Goal: Task Accomplishment & Management: Use online tool/utility

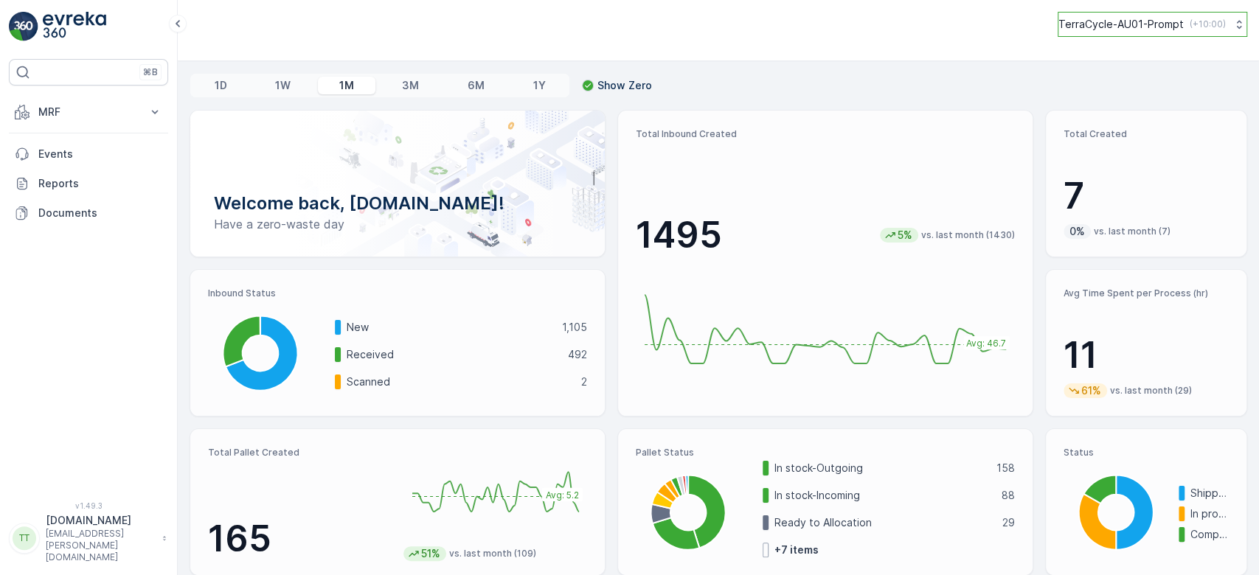
click at [1172, 32] on button "TerraCycle-AU01-Prompt ( +10:00 )" at bounding box center [1153, 24] width 190 height 25
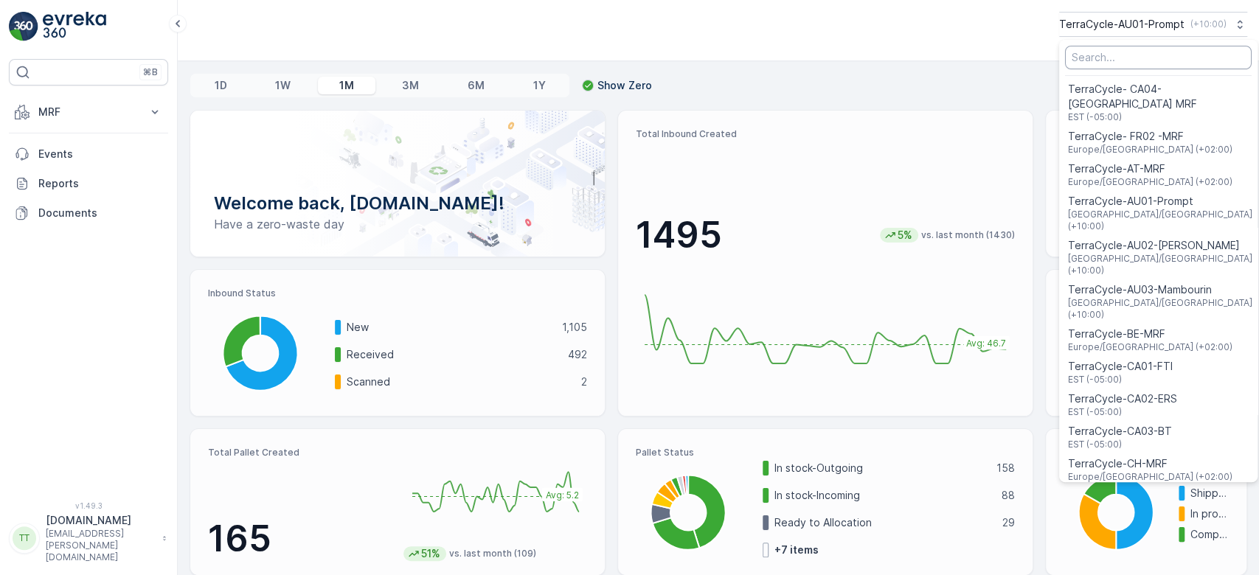
click at [1127, 60] on input "Menu" at bounding box center [1158, 58] width 187 height 24
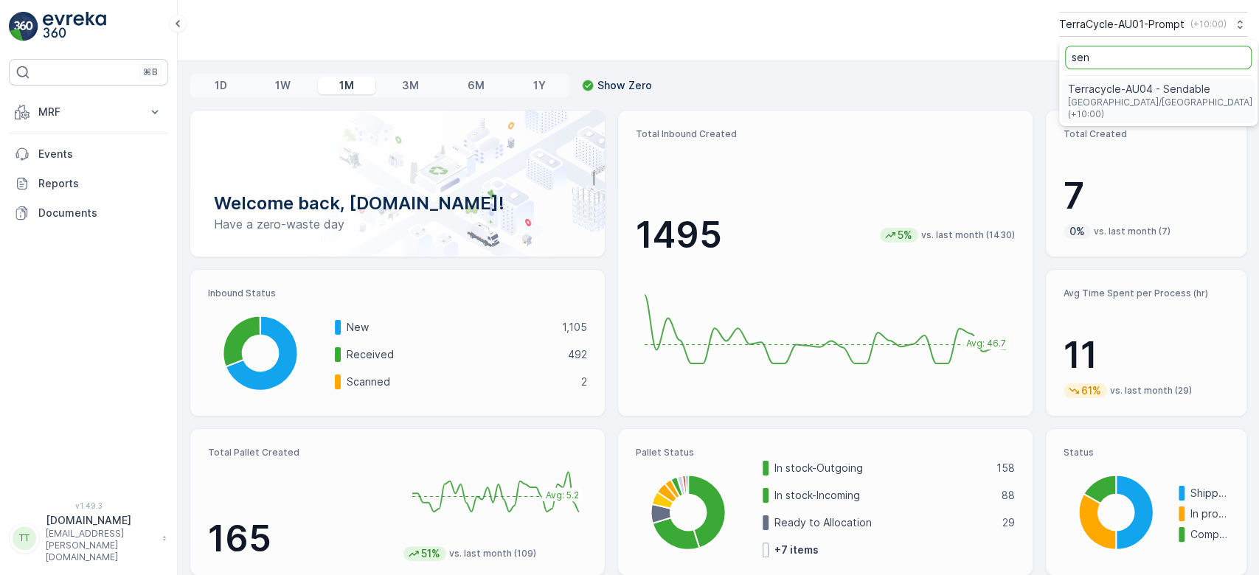
type input "sen"
click at [1125, 103] on span "Australia/Sydney (+10:00)" at bounding box center [1160, 109] width 184 height 24
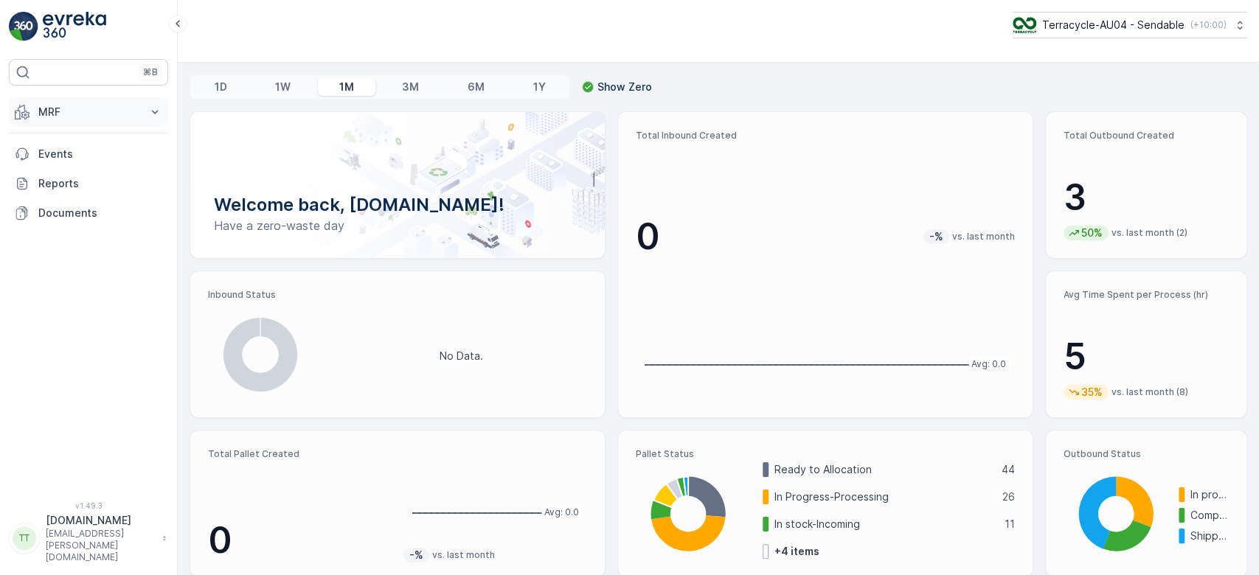
click at [103, 115] on p "MRF" at bounding box center [88, 112] width 100 height 15
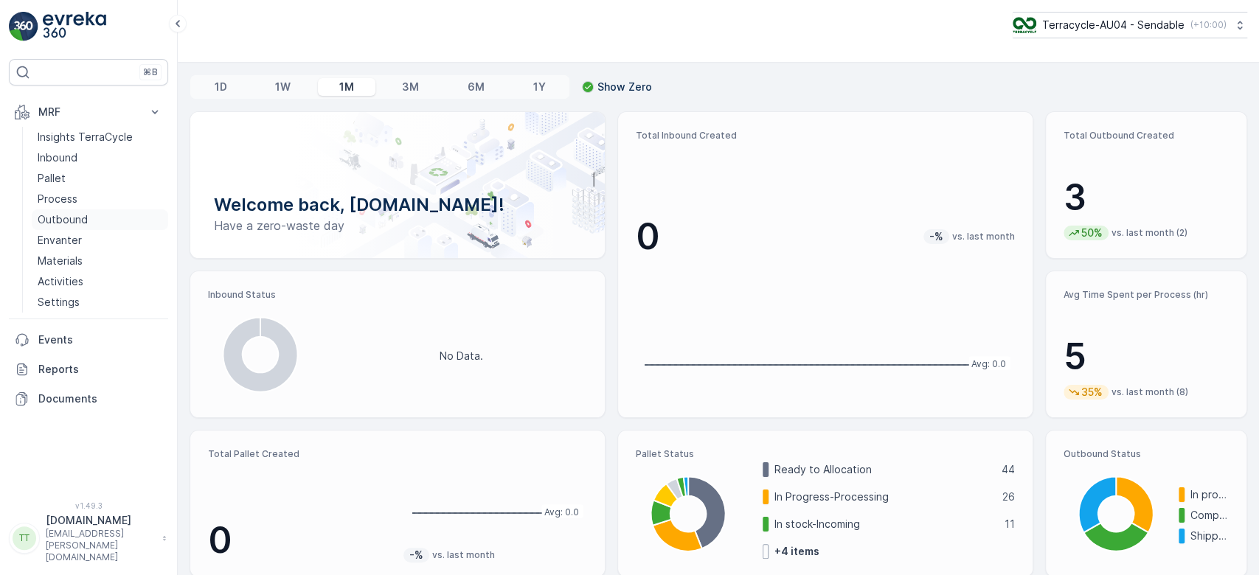
click at [53, 218] on p "Outbound" at bounding box center [63, 219] width 50 height 15
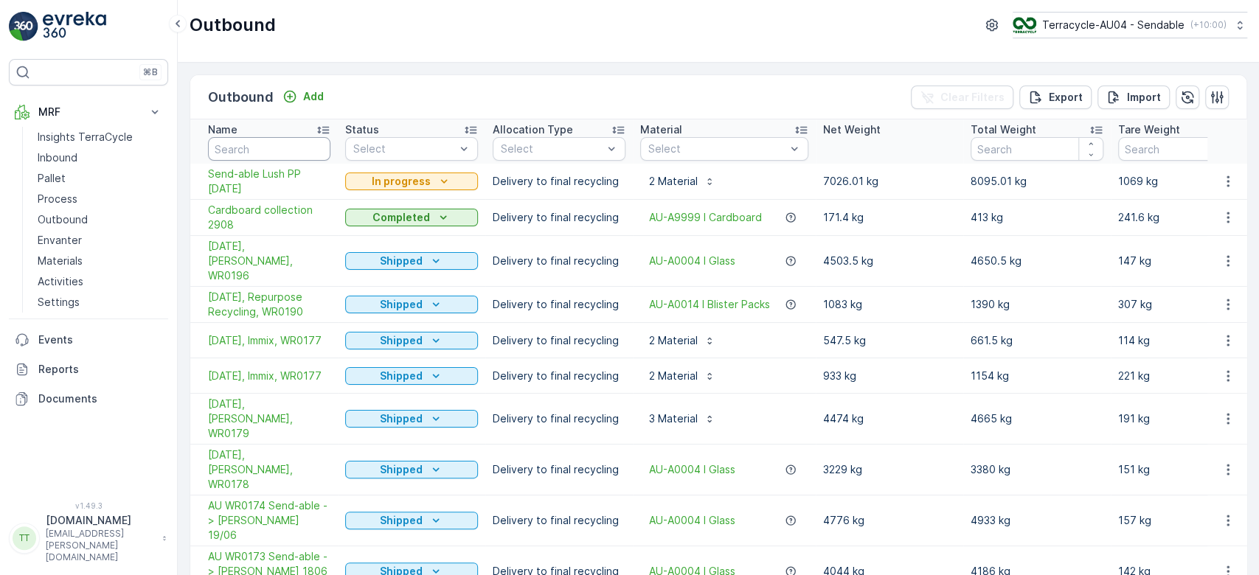
click at [278, 153] on input "text" at bounding box center [269, 149] width 122 height 24
type input "129"
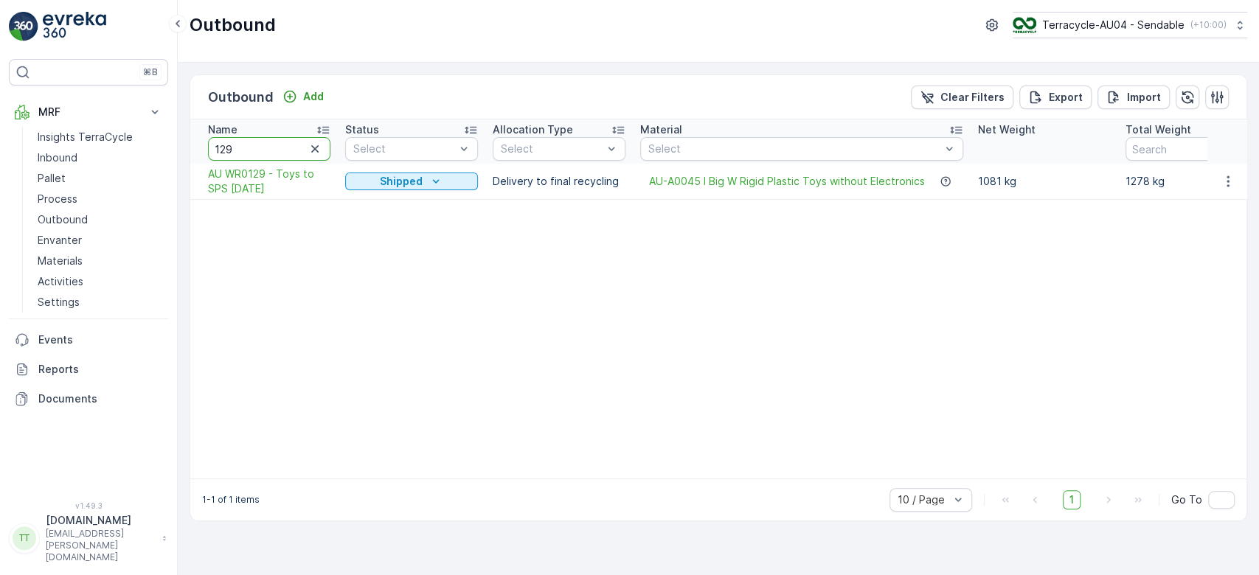
drag, startPoint x: 258, startPoint y: 146, endPoint x: 195, endPoint y: 150, distance: 63.5
click at [195, 150] on th "Name 129" at bounding box center [264, 141] width 148 height 44
type input "138"
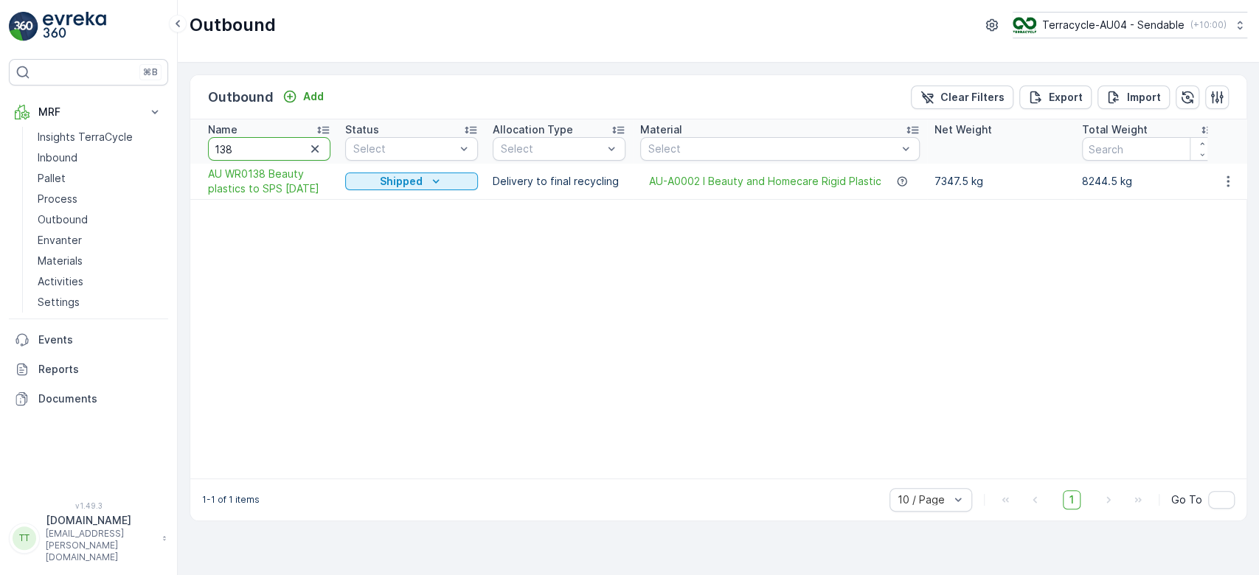
drag, startPoint x: 257, startPoint y: 153, endPoint x: 201, endPoint y: 150, distance: 56.8
click at [201, 150] on th "Name 138" at bounding box center [264, 141] width 148 height 44
type input "151"
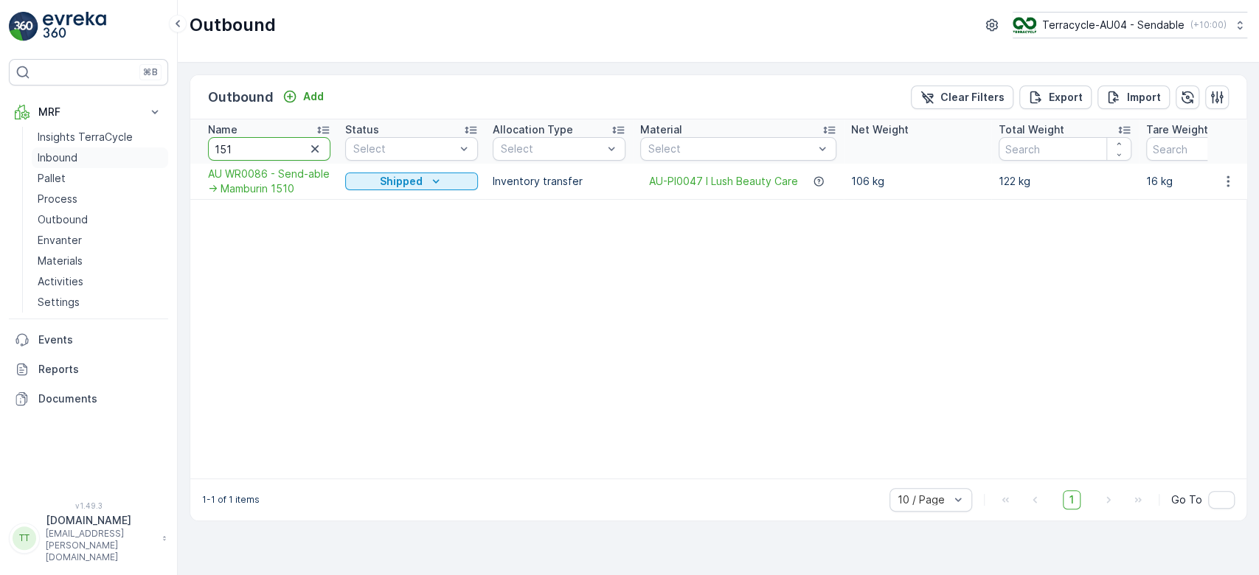
drag, startPoint x: 249, startPoint y: 150, endPoint x: 160, endPoint y: 148, distance: 88.5
click at [160, 148] on div "⌘B MRF Insights TerraCycle Inbound Pallet Process Outbound Envanter Materials A…" at bounding box center [629, 287] width 1259 height 575
type input "154"
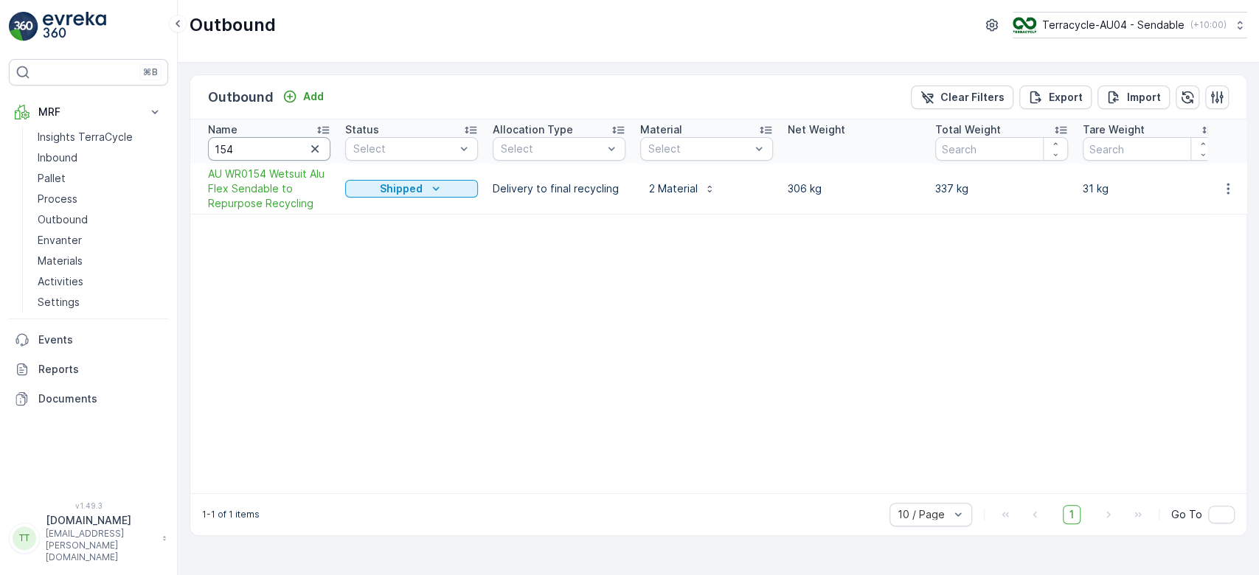
drag, startPoint x: 262, startPoint y: 147, endPoint x: 178, endPoint y: 150, distance: 84.1
click at [178, 150] on div "Outbound Add Clear Filters Export Import Name 154 Status Select Allocation Type…" at bounding box center [718, 319] width 1081 height 513
type input "190"
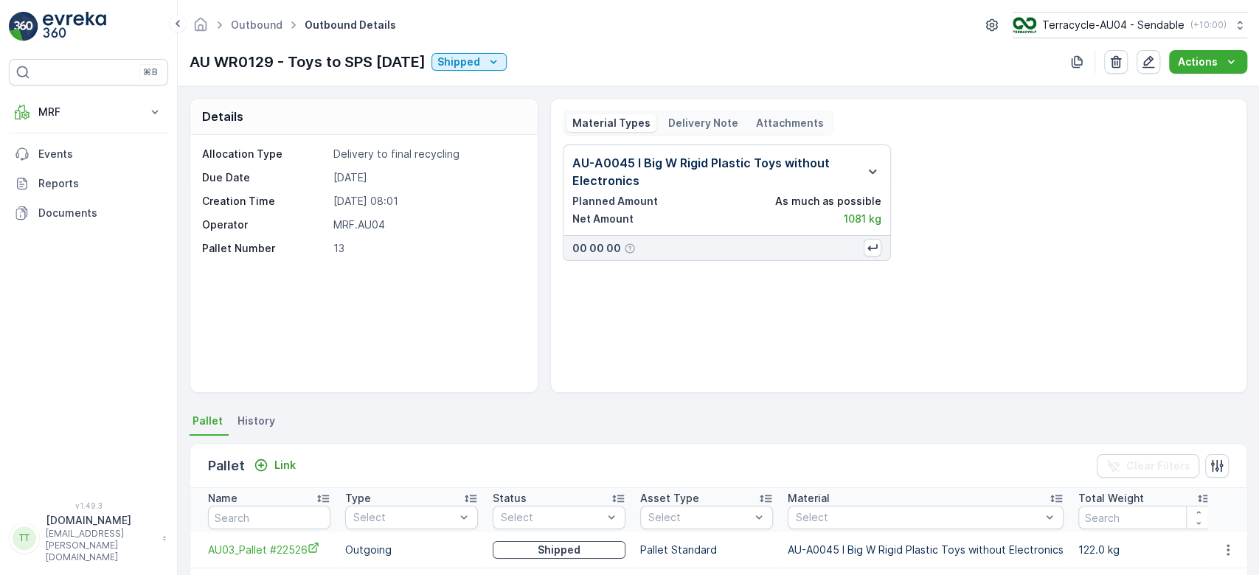
click at [688, 132] on div "Material Types Delivery Note Attachments" at bounding box center [698, 123] width 271 height 25
click at [794, 116] on p "Attachments" at bounding box center [790, 123] width 68 height 15
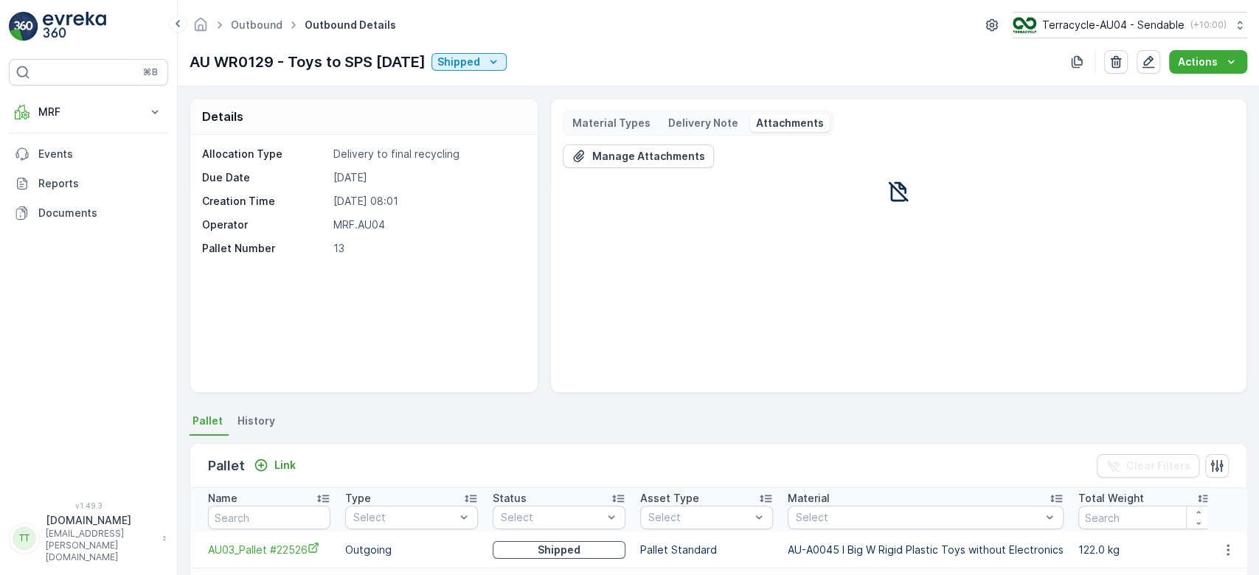
click at [701, 121] on p "Delivery Note" at bounding box center [703, 123] width 70 height 15
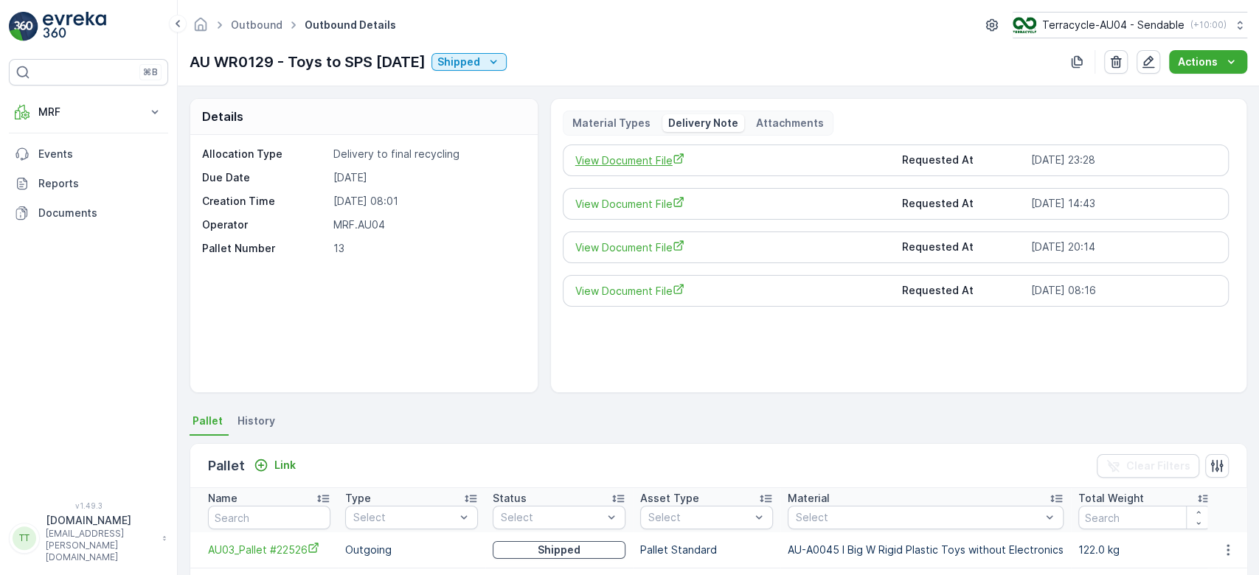
click at [639, 166] on span "View Document File" at bounding box center [732, 160] width 315 height 15
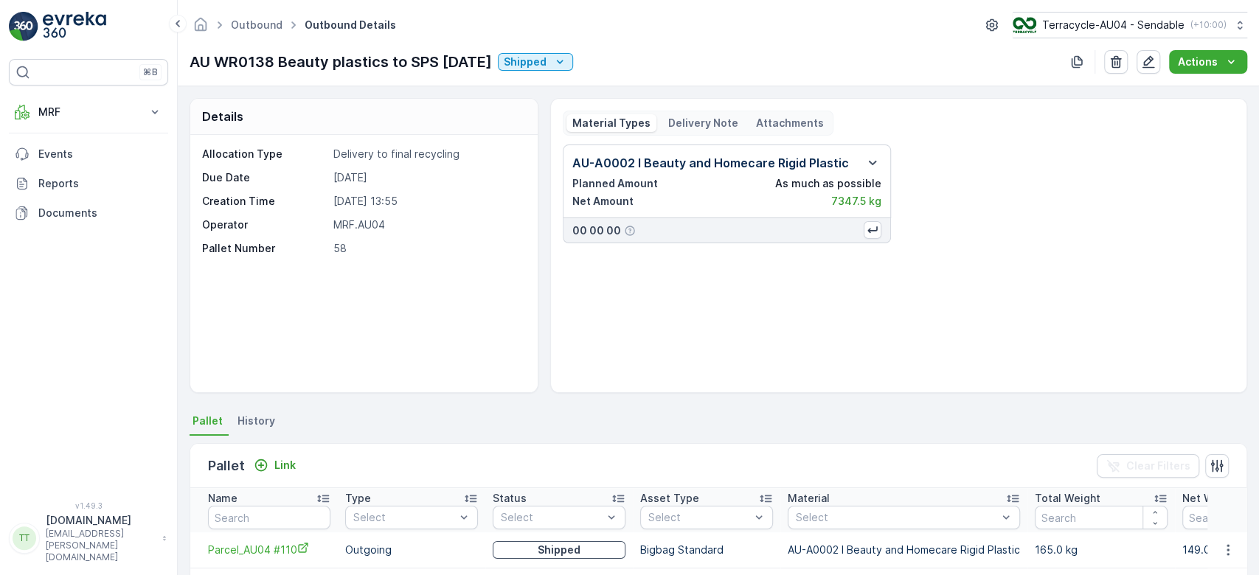
click at [695, 126] on p "Delivery Note" at bounding box center [703, 123] width 70 height 15
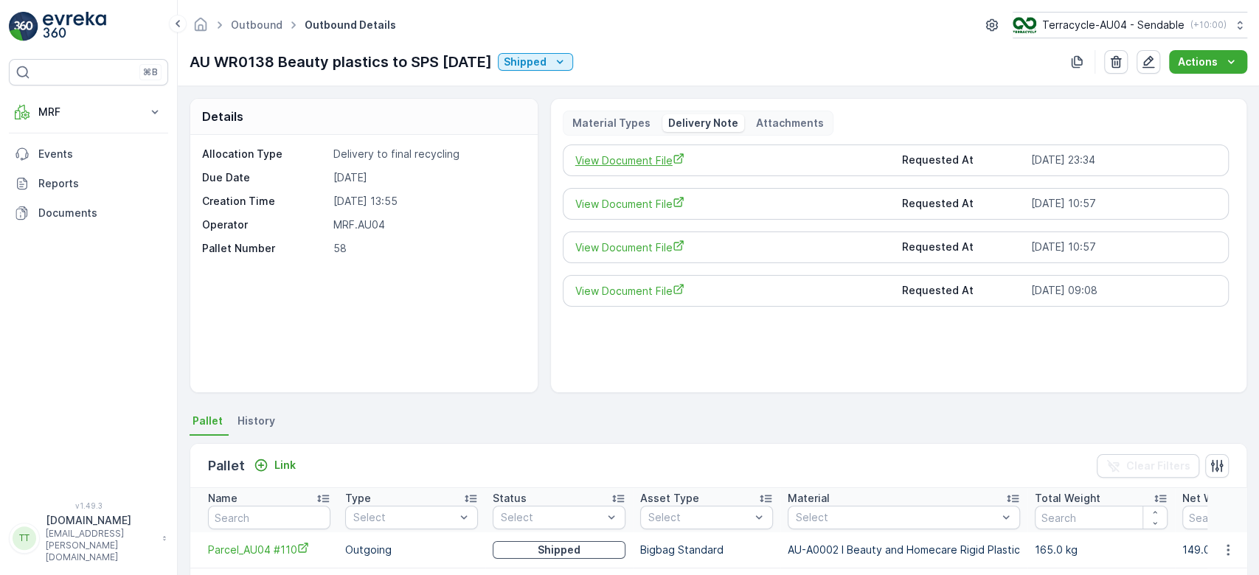
click at [631, 157] on span "View Document File" at bounding box center [732, 160] width 315 height 15
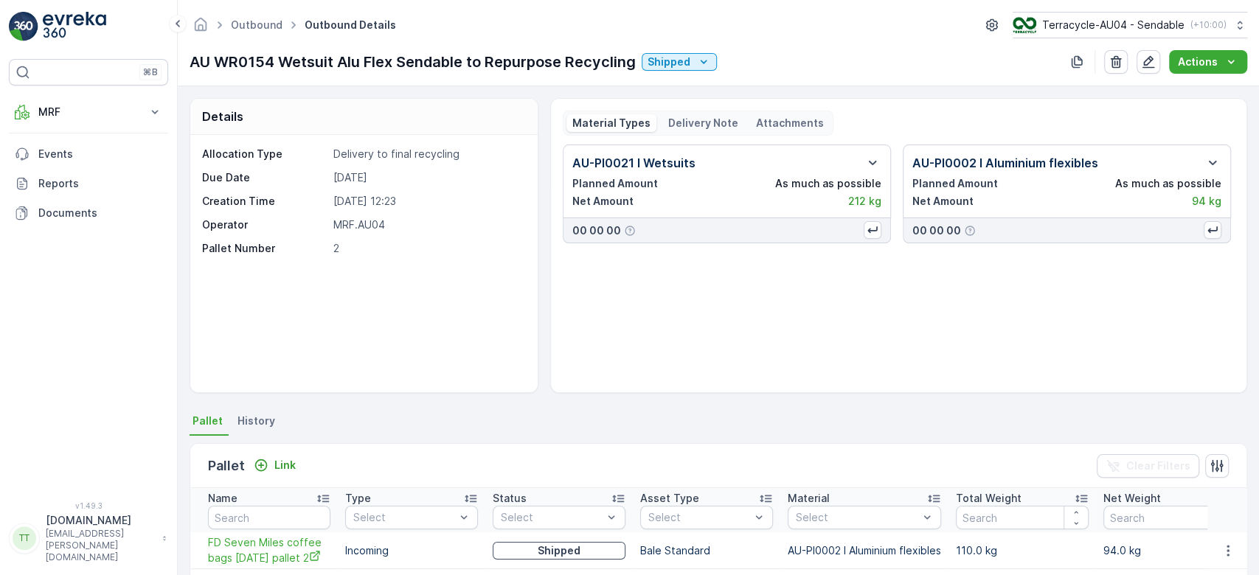
click at [679, 114] on div "Delivery Note" at bounding box center [703, 123] width 82 height 18
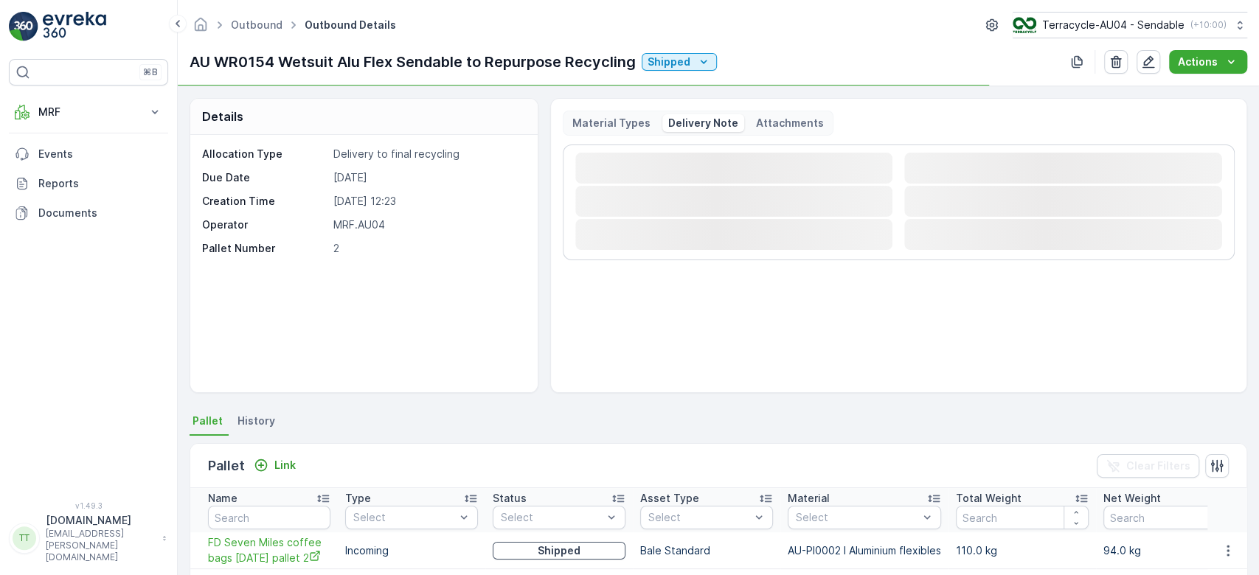
click at [679, 117] on p "Delivery Note" at bounding box center [703, 123] width 70 height 15
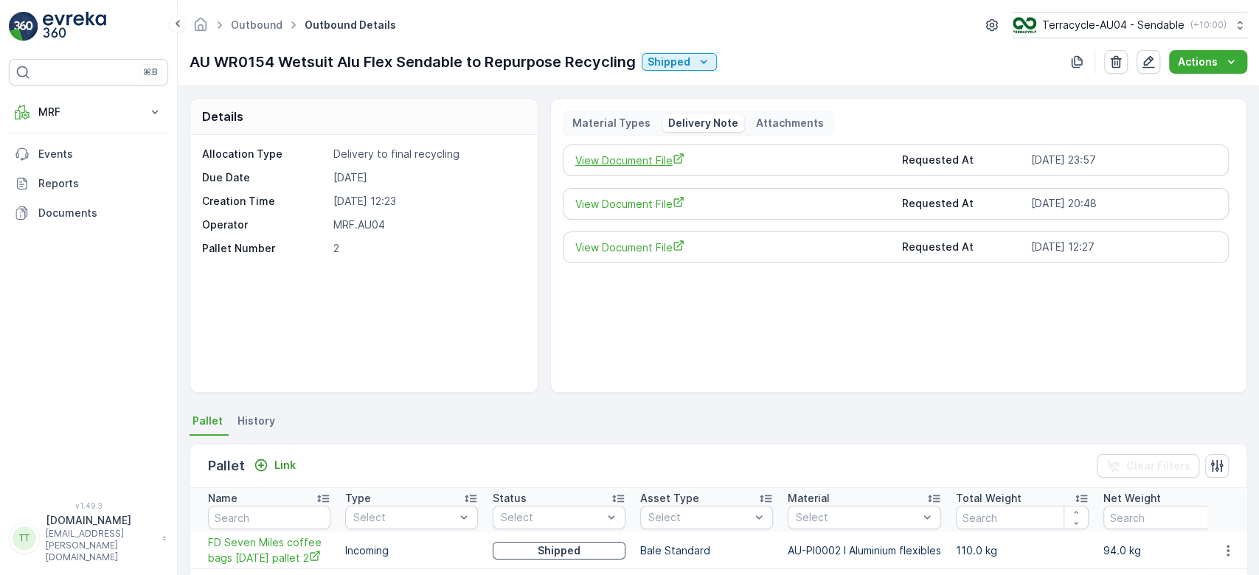
click at [636, 160] on span "View Document File" at bounding box center [732, 160] width 315 height 15
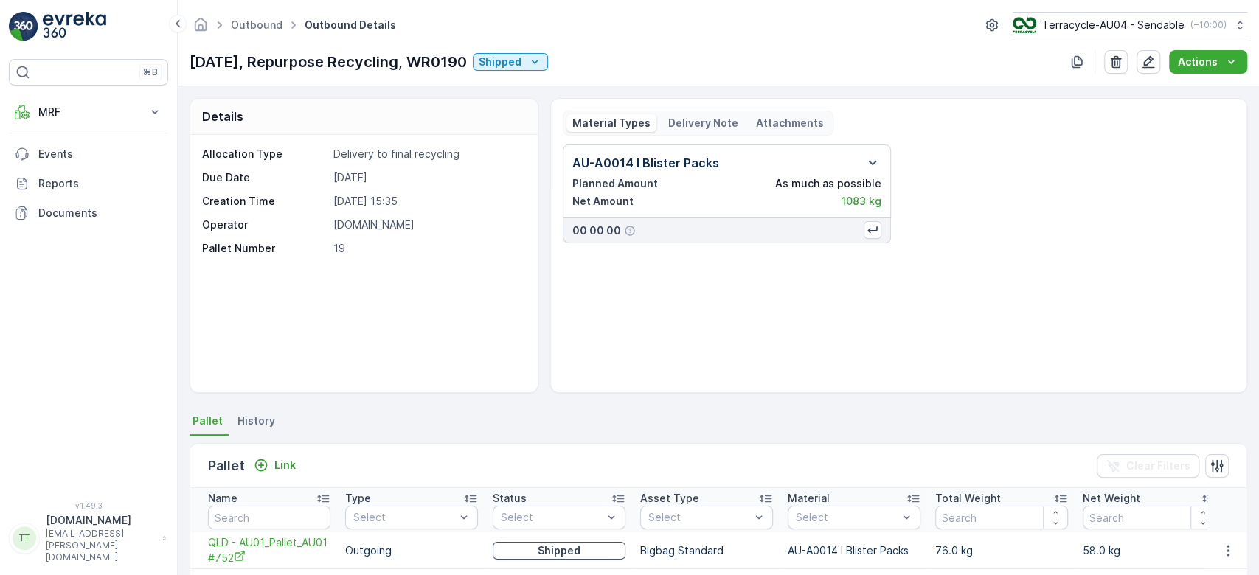
click at [709, 116] on p "Delivery Note" at bounding box center [703, 123] width 70 height 15
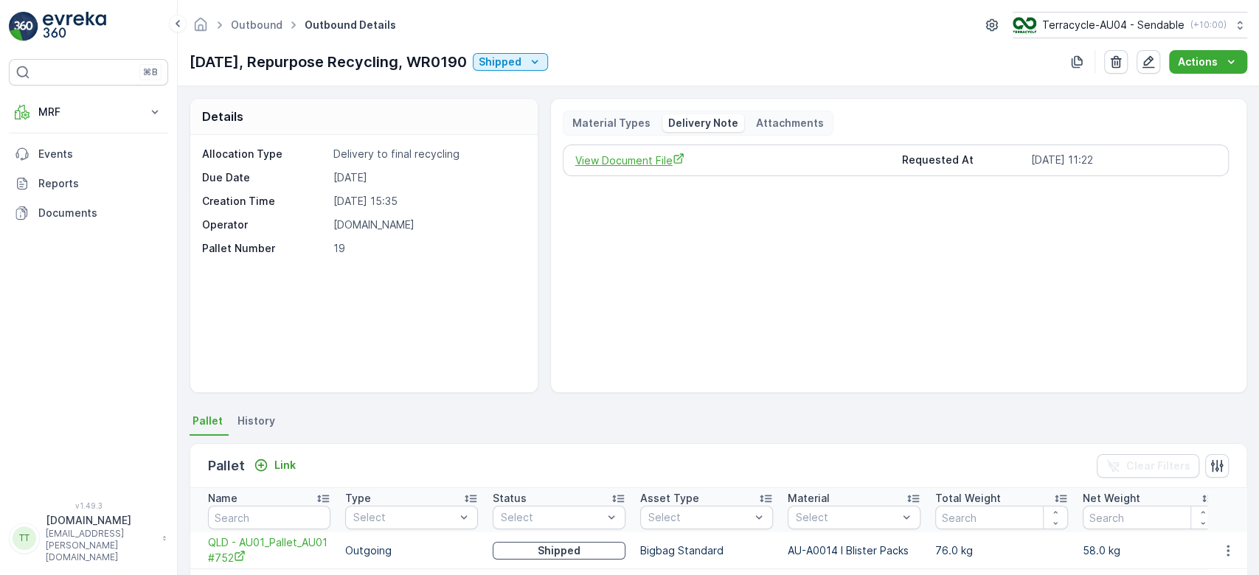
click at [634, 163] on span "View Document File" at bounding box center [732, 160] width 315 height 15
